Goal: Information Seeking & Learning: Learn about a topic

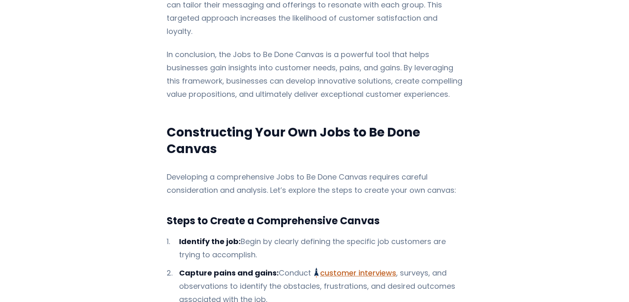
scroll to position [2110, 0]
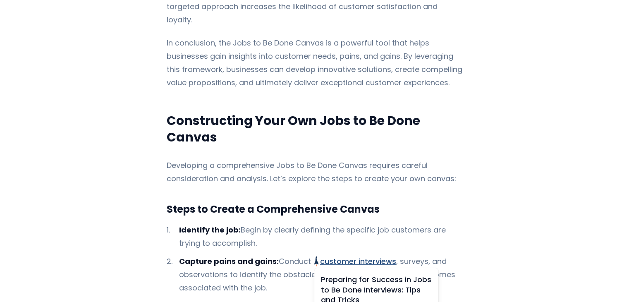
click at [348, 256] on link "customer interviews Preparing for Success in Jobs to Be Done Interviews: Tips a…" at bounding box center [355, 261] width 82 height 10
